Goal: Find specific page/section: Find specific page/section

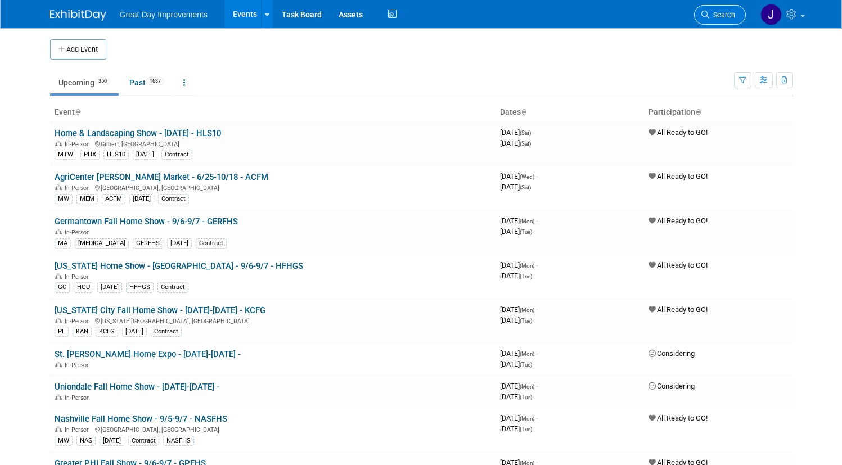
click at [732, 10] on link "Search" at bounding box center [720, 15] width 52 height 20
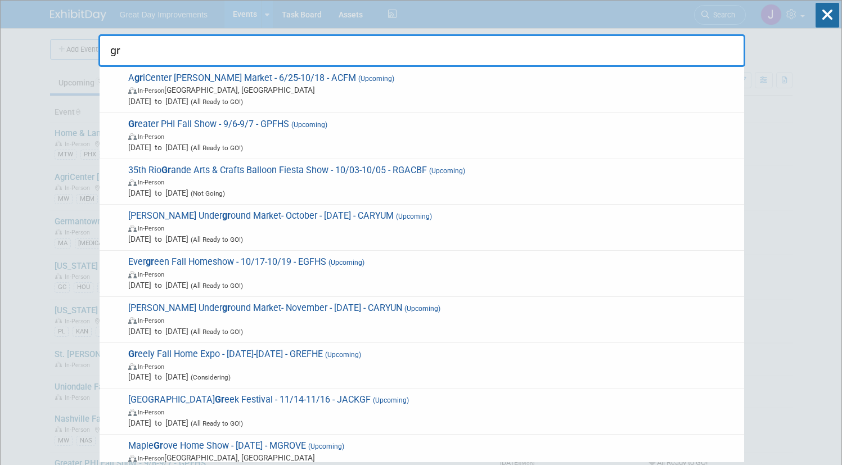
type input "g"
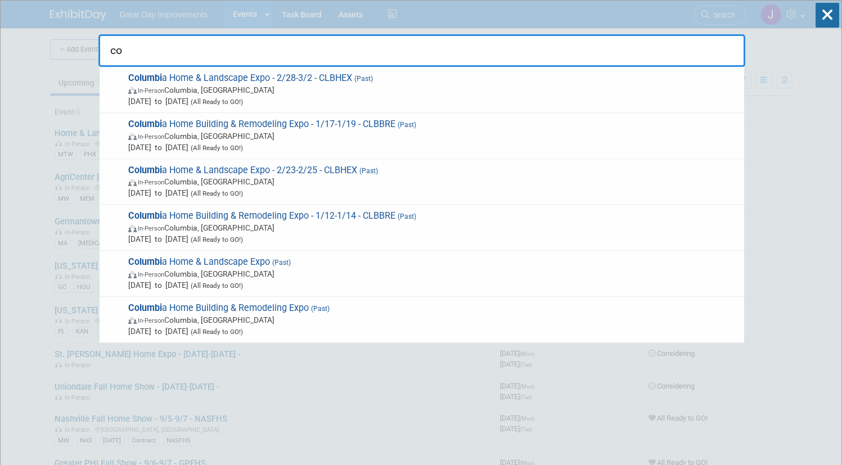
type input "c"
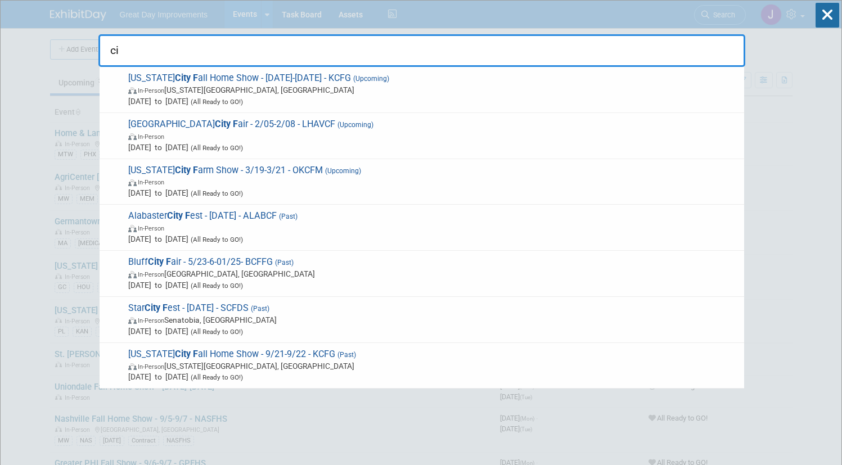
type input "c"
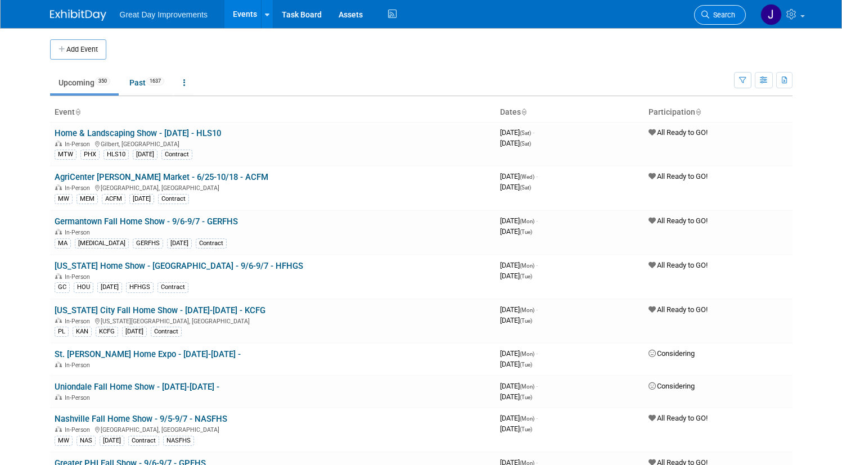
click at [731, 12] on span "Search" at bounding box center [722, 15] width 26 height 8
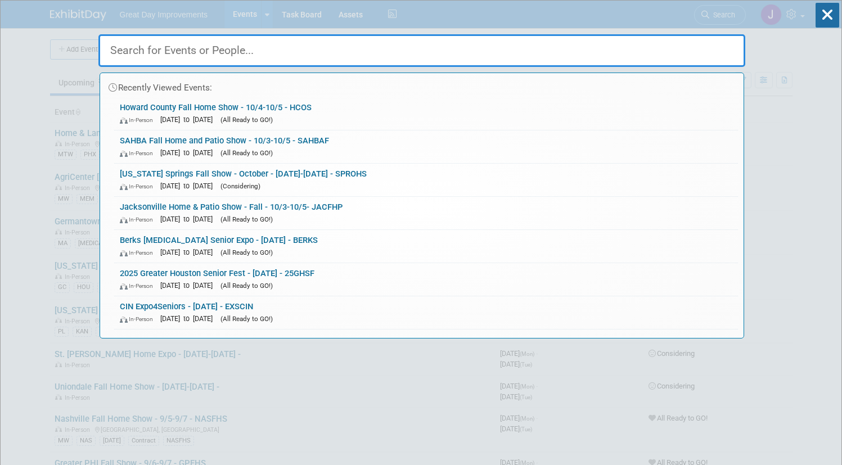
click at [308, 56] on input "text" at bounding box center [421, 50] width 647 height 33
paste input "SUMFHE"
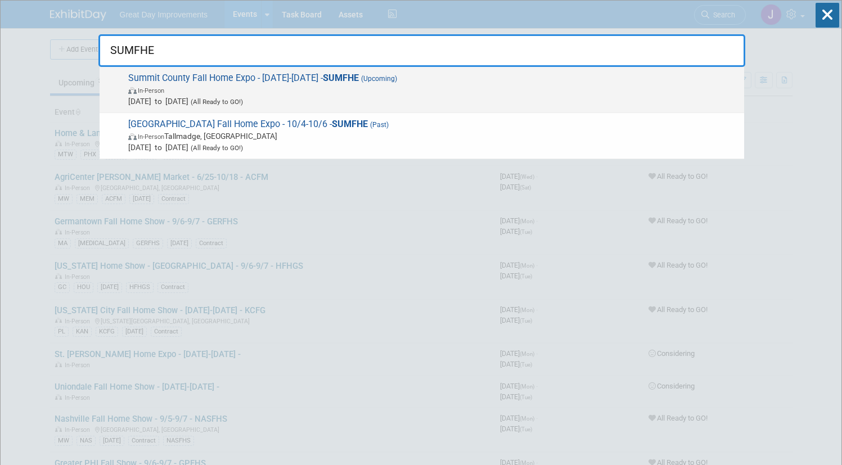
type input "SUMFHE"
click at [349, 97] on span "Oct 3, 2025 to Oct 5, 2025 (All Ready to GO!)" at bounding box center [433, 101] width 610 height 11
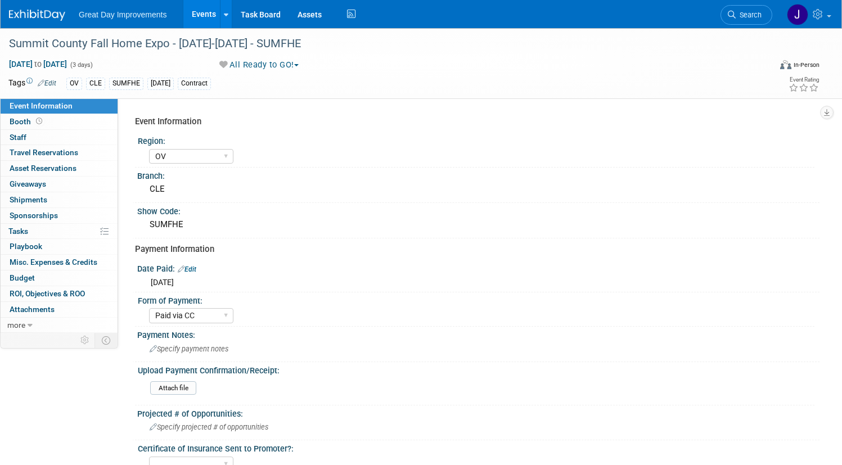
select select "OV"
select select "Paid via CC"
click at [56, 41] on div "Summit County Fall Home Expo - [DATE]-[DATE] - SUMFHE" at bounding box center [377, 44] width 745 height 20
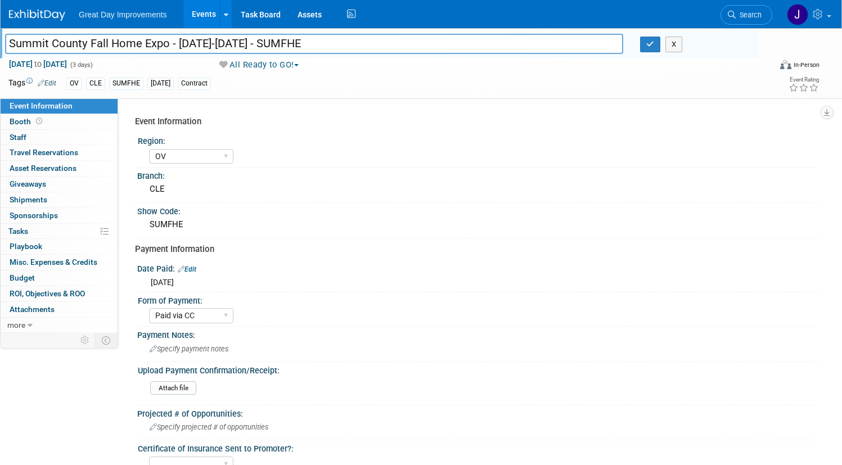
click at [359, 46] on input "Summit County Fall Home Expo - [DATE]-[DATE] - SUMFHE" at bounding box center [314, 44] width 618 height 20
click at [749, 13] on link "Search" at bounding box center [746, 15] width 52 height 20
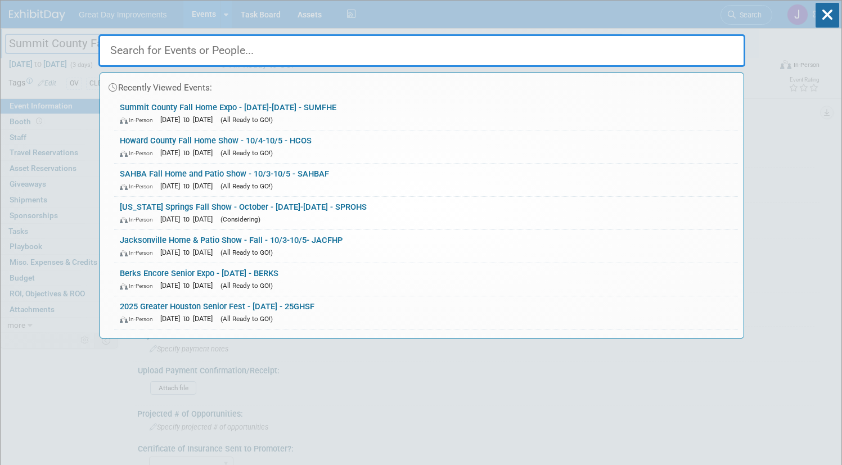
paste input "HAMFHS"
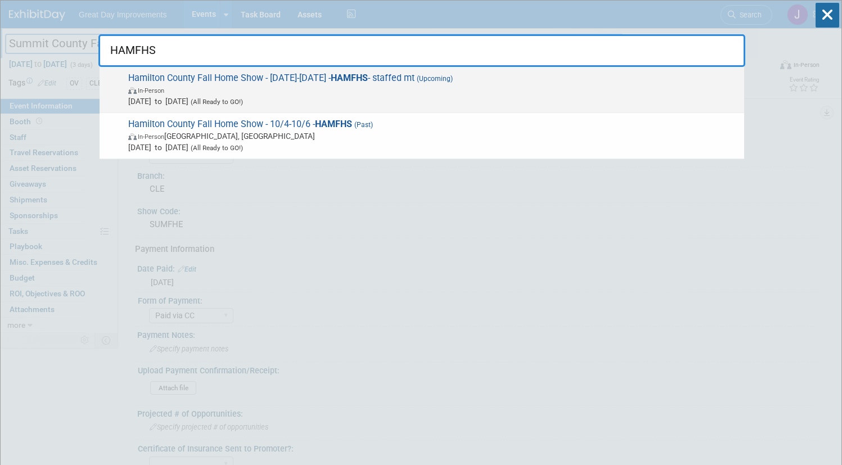
type input "HAMFHS"
click at [414, 97] on span "Oct 4, 2025 to Oct 6, 2025 (All Ready to GO!)" at bounding box center [433, 101] width 610 height 11
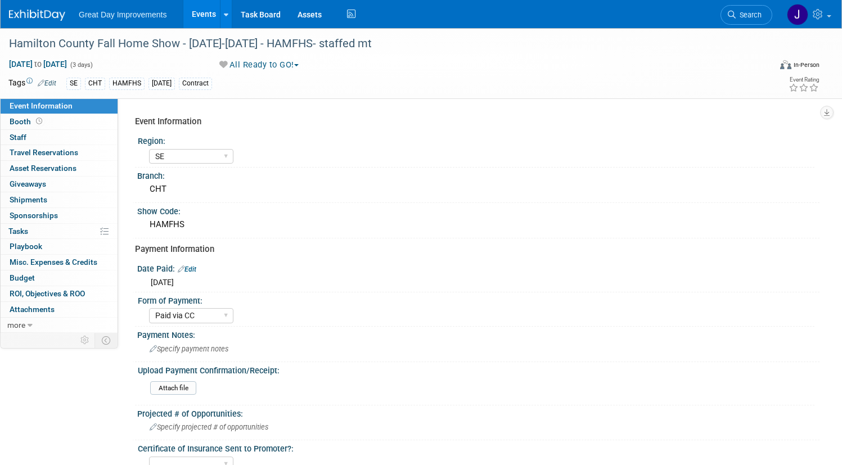
select select "SE"
select select "Paid via CC"
click at [77, 46] on div "Hamilton County Fall Home Show - [DATE]-[DATE] - HAMFHS- staffed mt" at bounding box center [377, 44] width 745 height 20
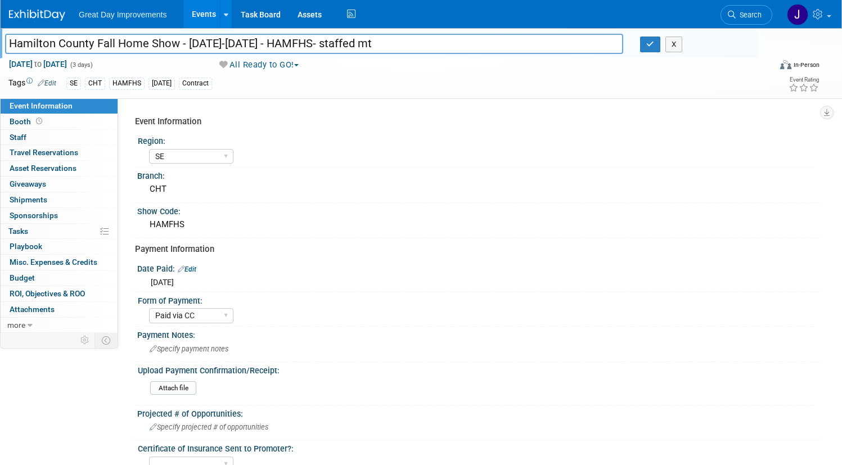
drag, startPoint x: 77, startPoint y: 46, endPoint x: 342, endPoint y: 51, distance: 264.9
click at [342, 51] on input "Hamilton County Fall Home Show - [DATE]-[DATE] - HAMFHS- staffed mt" at bounding box center [314, 44] width 618 height 20
click at [838, 314] on div "Hamilton County Fall Home Show - 10/4/25-10/6/25 - HAMFHS- staffed mt Hamilton …" at bounding box center [421, 391] width 842 height 727
drag, startPoint x: 718, startPoint y: 16, endPoint x: 698, endPoint y: 22, distance: 20.5
click at [736, 16] on span "Search" at bounding box center [749, 15] width 26 height 8
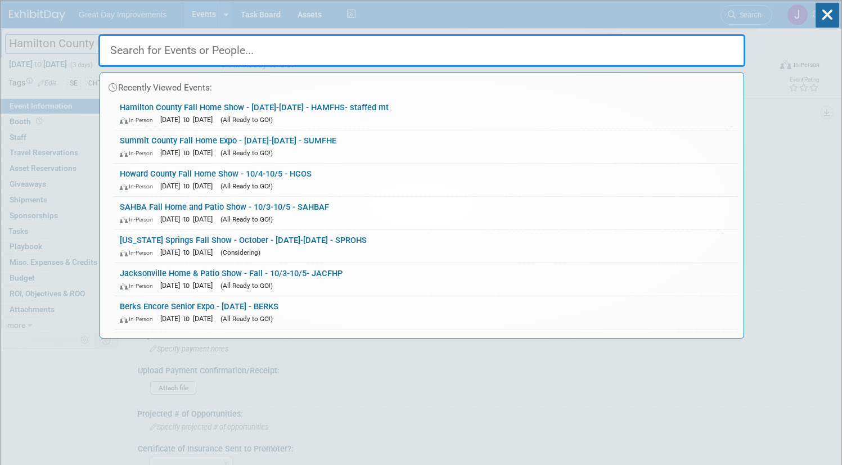
paste input "BARTF"
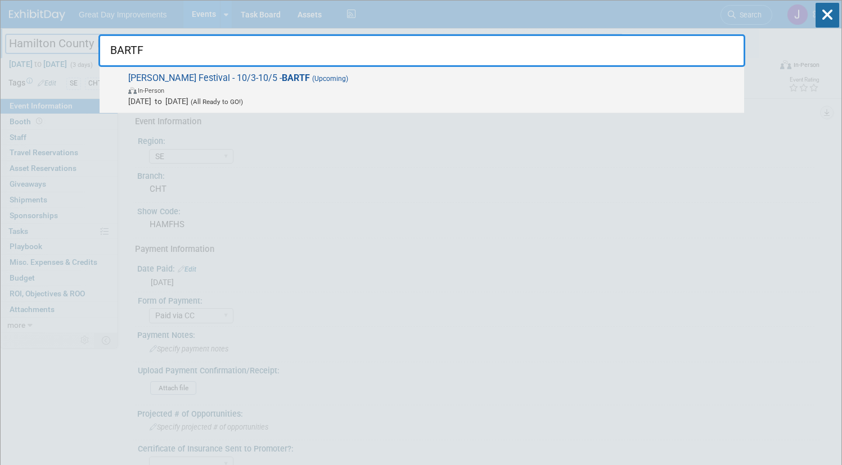
type input "BARTF"
click at [381, 93] on span "In-Person" at bounding box center [433, 89] width 610 height 11
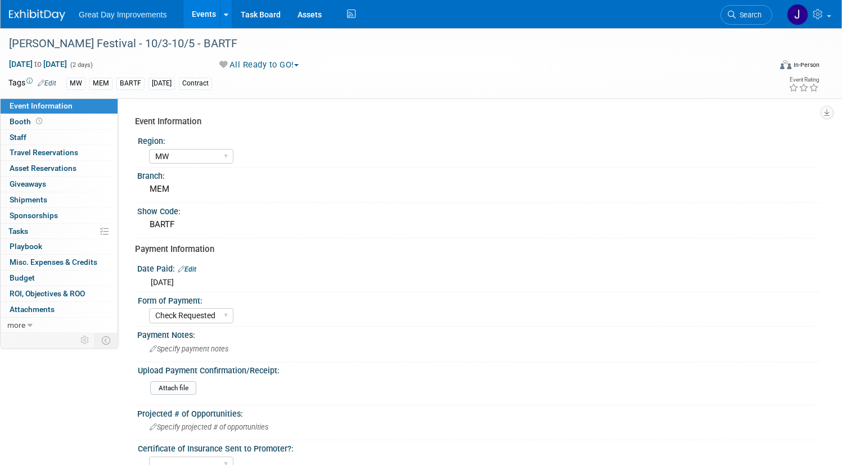
select select "MW"
select select "Check Requested"
click at [55, 42] on div "[PERSON_NAME] Festival - 10/3-10/5 - BARTF" at bounding box center [377, 44] width 745 height 20
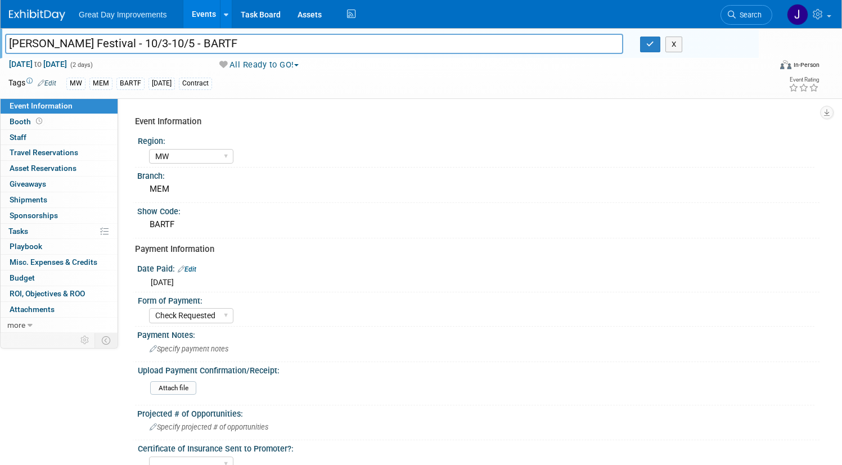
drag, startPoint x: 55, startPoint y: 42, endPoint x: 214, endPoint y: 46, distance: 159.2
click at [214, 46] on input "[PERSON_NAME] Festival - 10/3-10/5 - BARTF" at bounding box center [314, 44] width 618 height 20
click at [720, 25] on li "Search" at bounding box center [746, 14] width 52 height 28
click at [736, 14] on span "Search" at bounding box center [749, 15] width 26 height 8
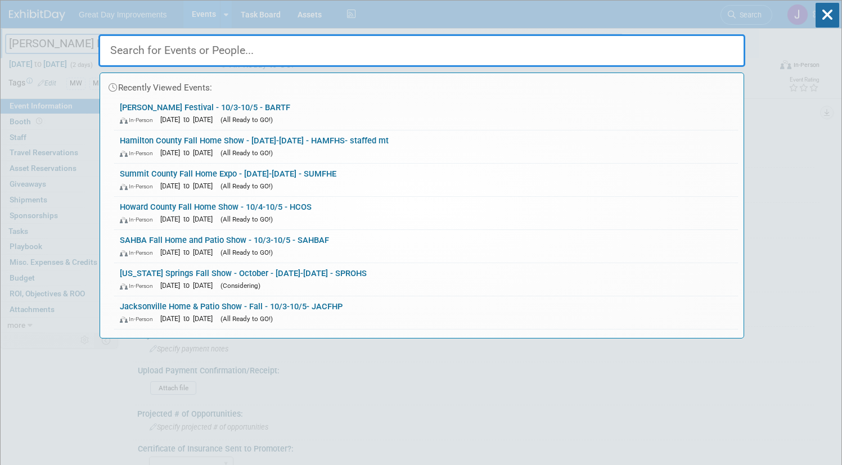
paste input "PUPPT"
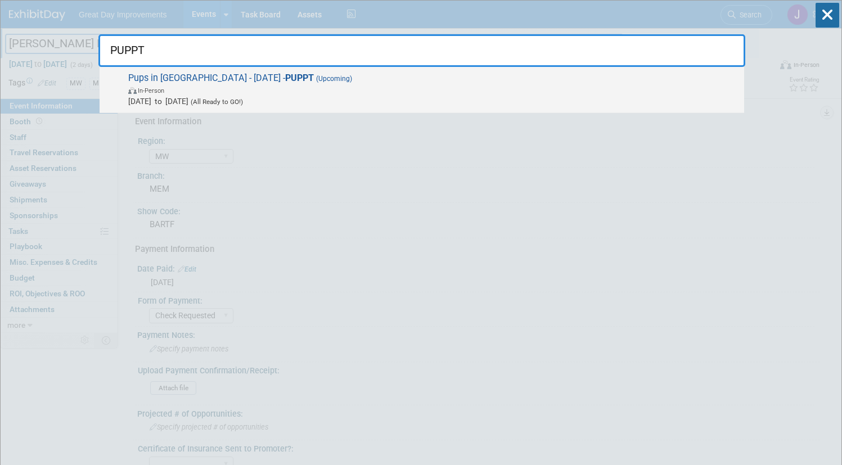
type input "PUPPT"
click at [274, 91] on span "In-Person" at bounding box center [433, 89] width 610 height 11
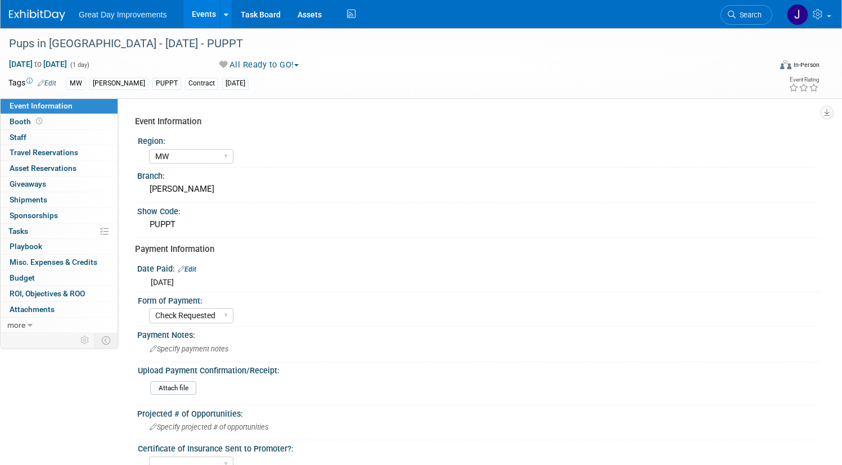
select select "MW"
select select "Check Requested"
click at [64, 39] on div "Pups in [GEOGRAPHIC_DATA] - [DATE] - PUPPT" at bounding box center [377, 44] width 745 height 20
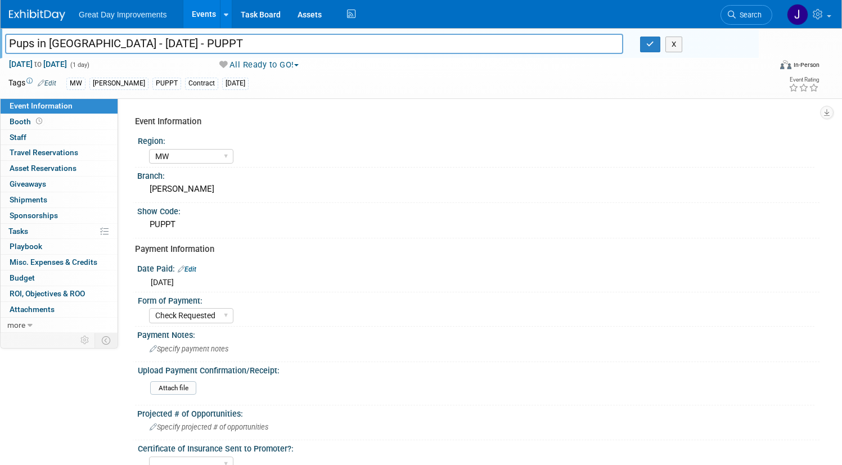
drag, startPoint x: 64, startPoint y: 39, endPoint x: 243, endPoint y: 47, distance: 179.0
click at [243, 47] on input "Pups in [GEOGRAPHIC_DATA] - [DATE] - PUPPT" at bounding box center [314, 44] width 618 height 20
